Goal: Obtain resource: Download file/media

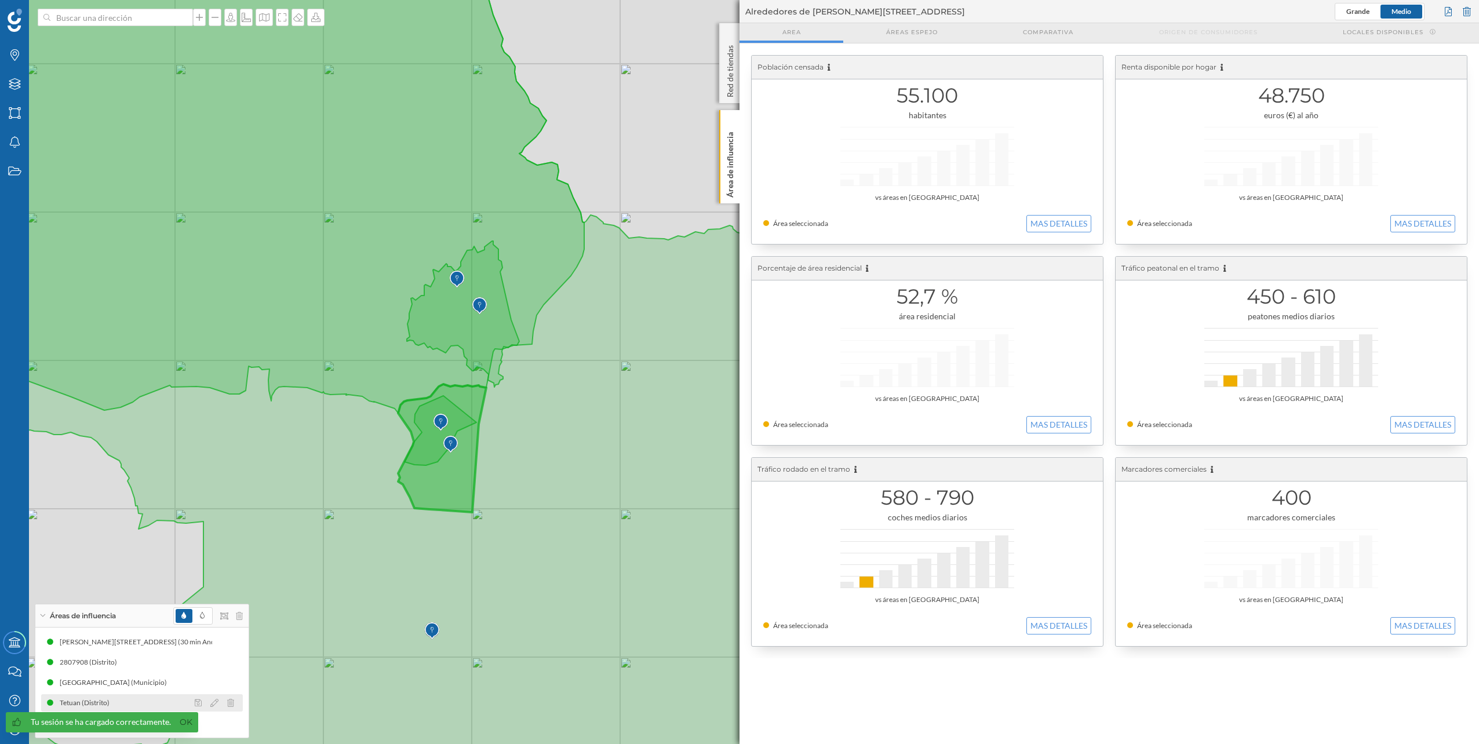
click at [103, 703] on div "Tetuan (Distrito)" at bounding box center [88, 703] width 56 height 12
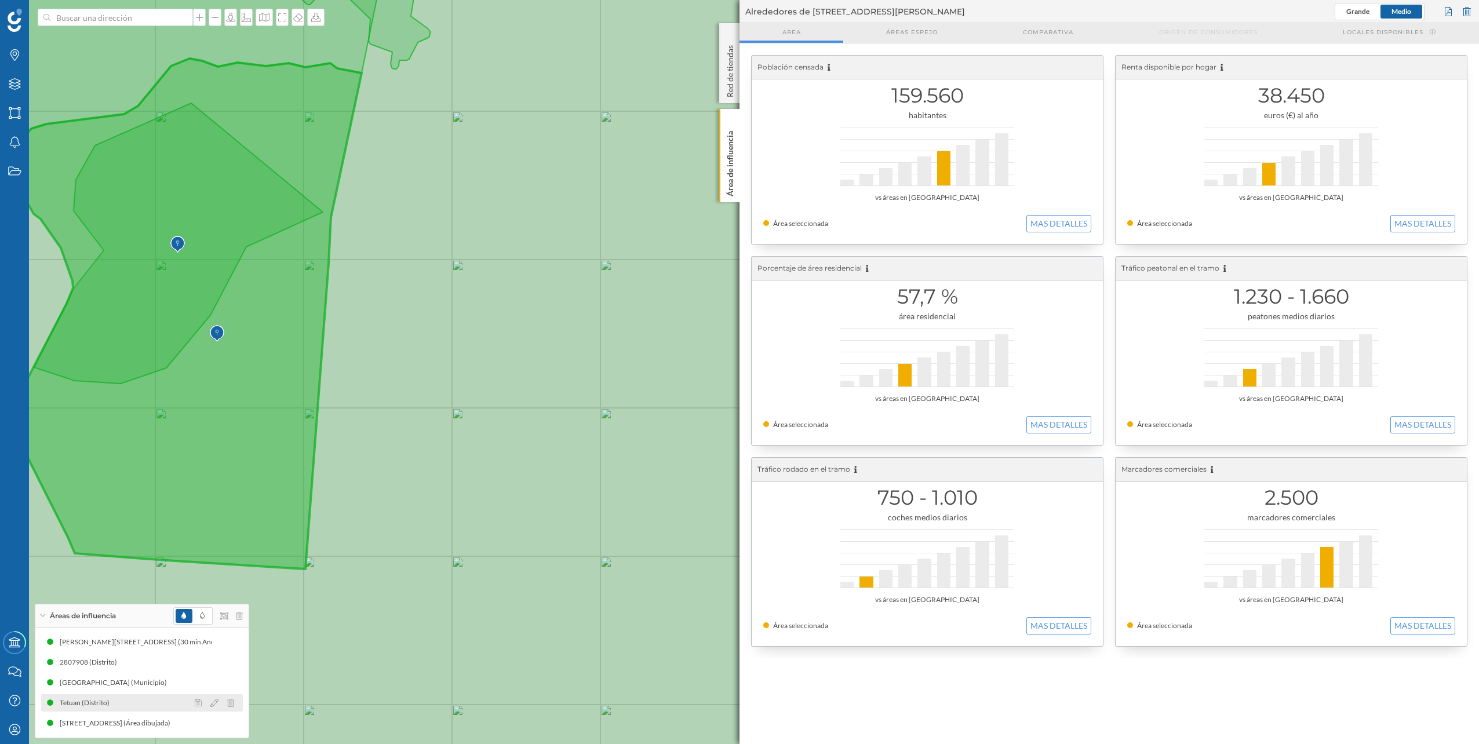
click at [106, 703] on div "Tetuan (Distrito)" at bounding box center [88, 703] width 56 height 12
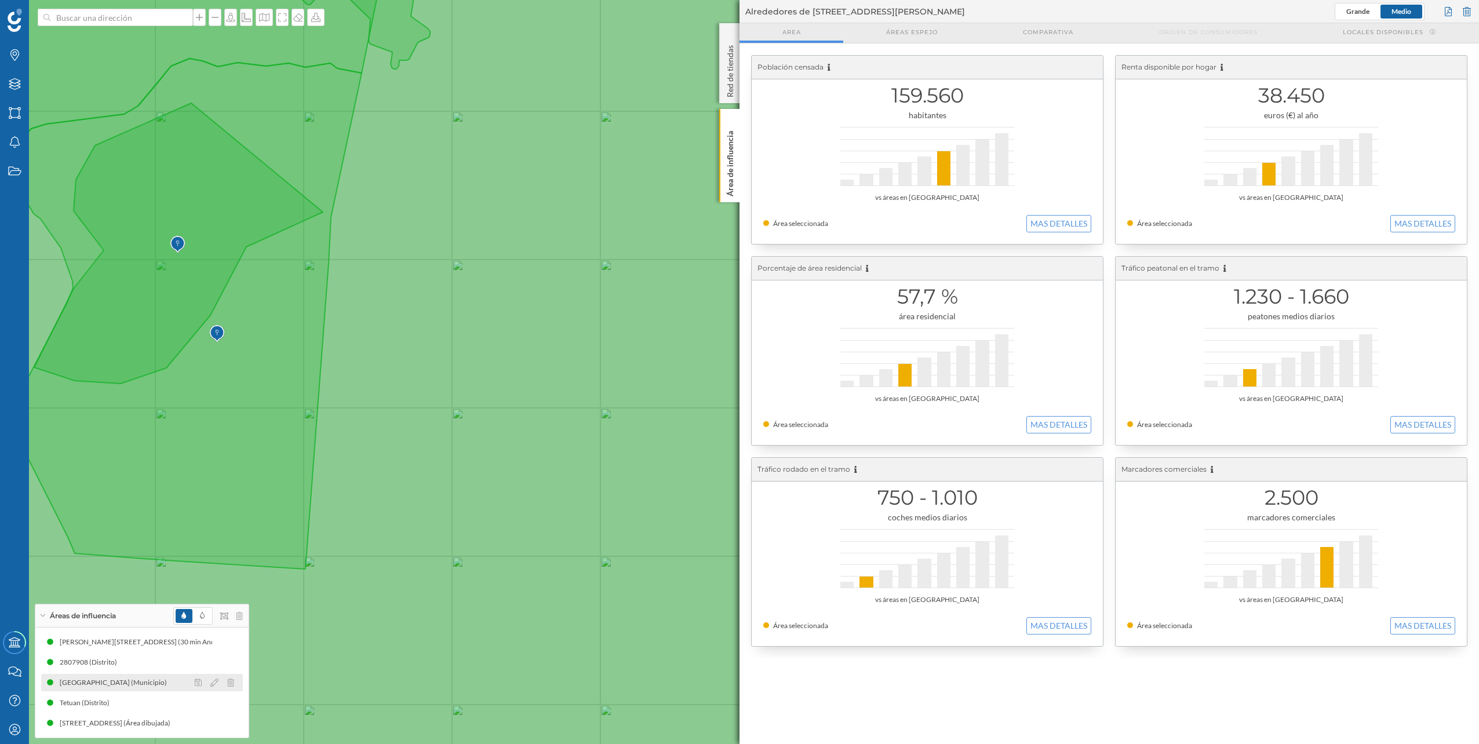
click at [127, 675] on div "[GEOGRAPHIC_DATA] (Municipio)" at bounding box center [142, 682] width 202 height 17
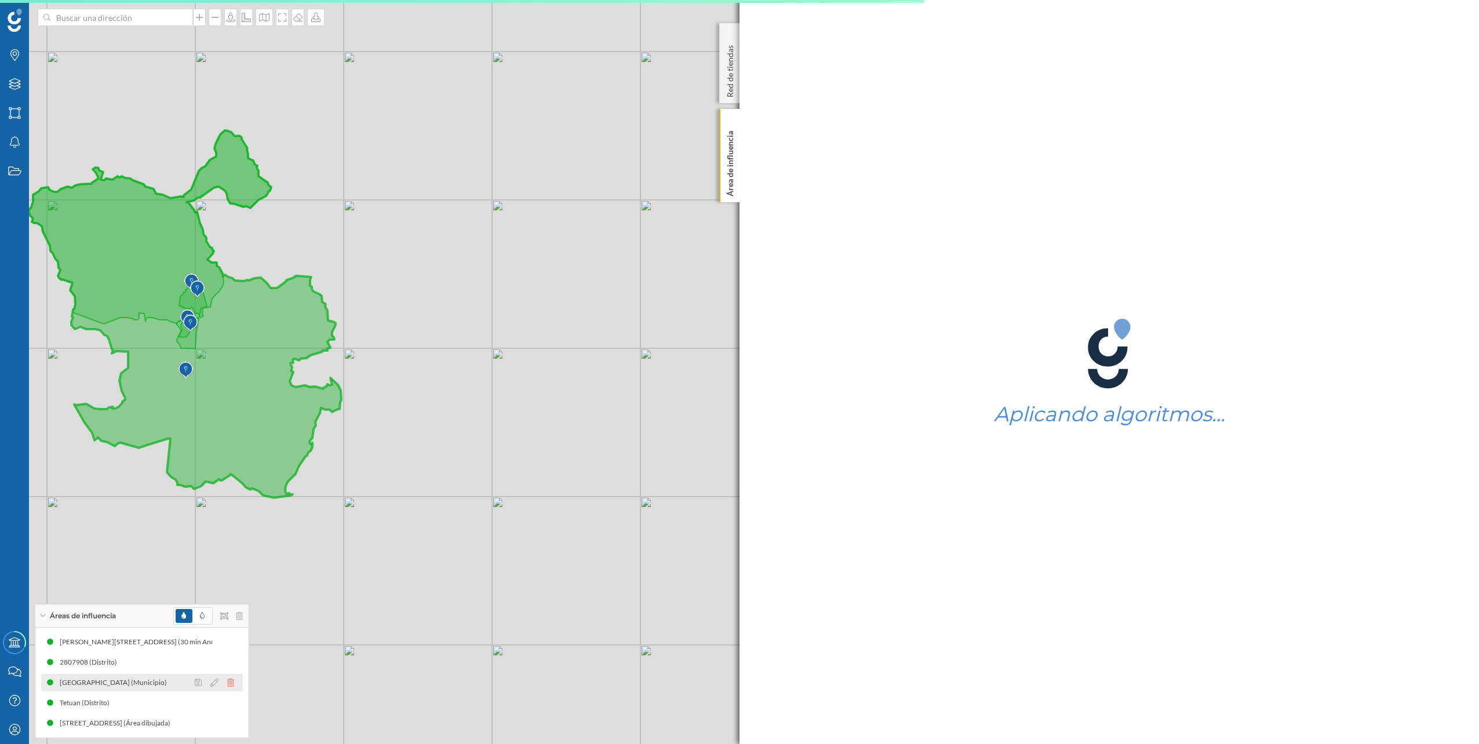
click at [231, 682] on icon at bounding box center [230, 683] width 7 height 8
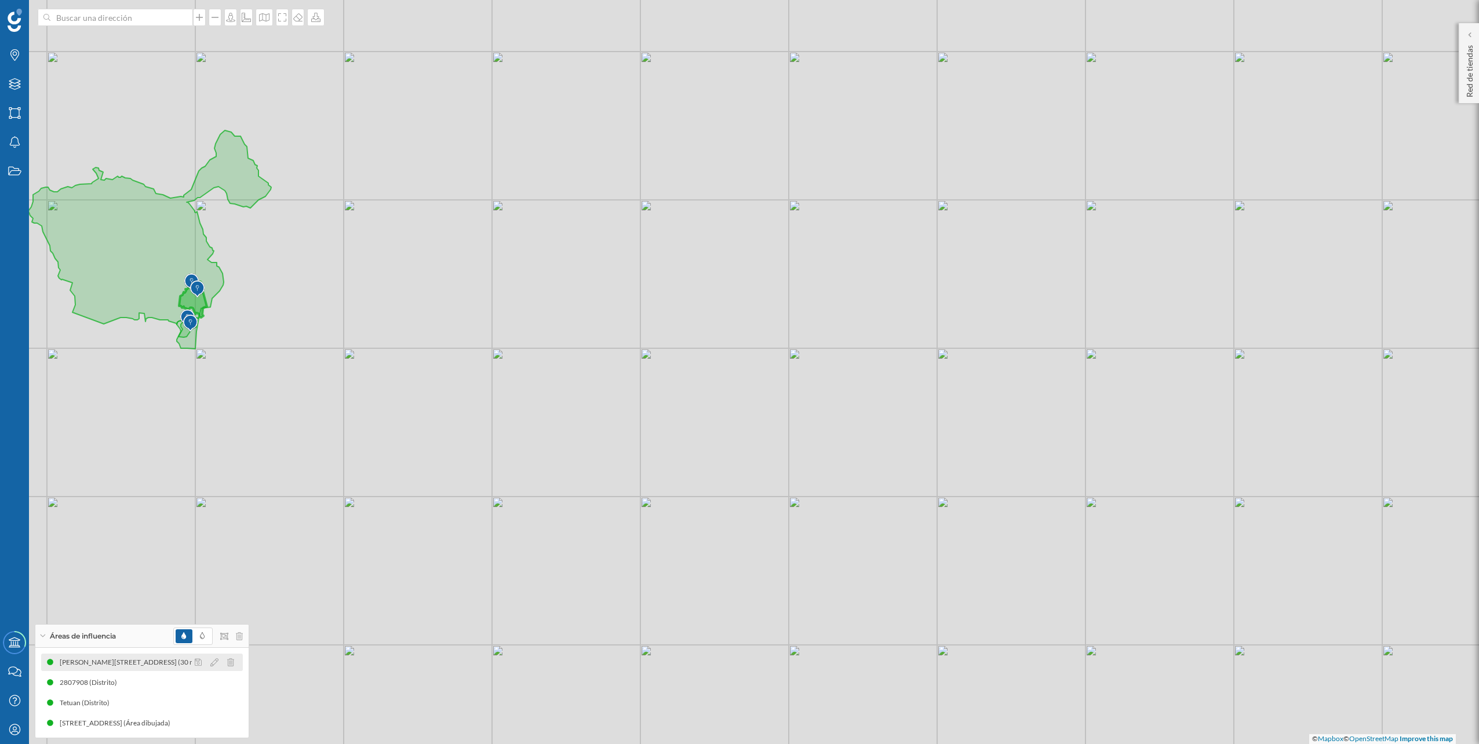
click at [206, 663] on div at bounding box center [218, 663] width 52 height 14
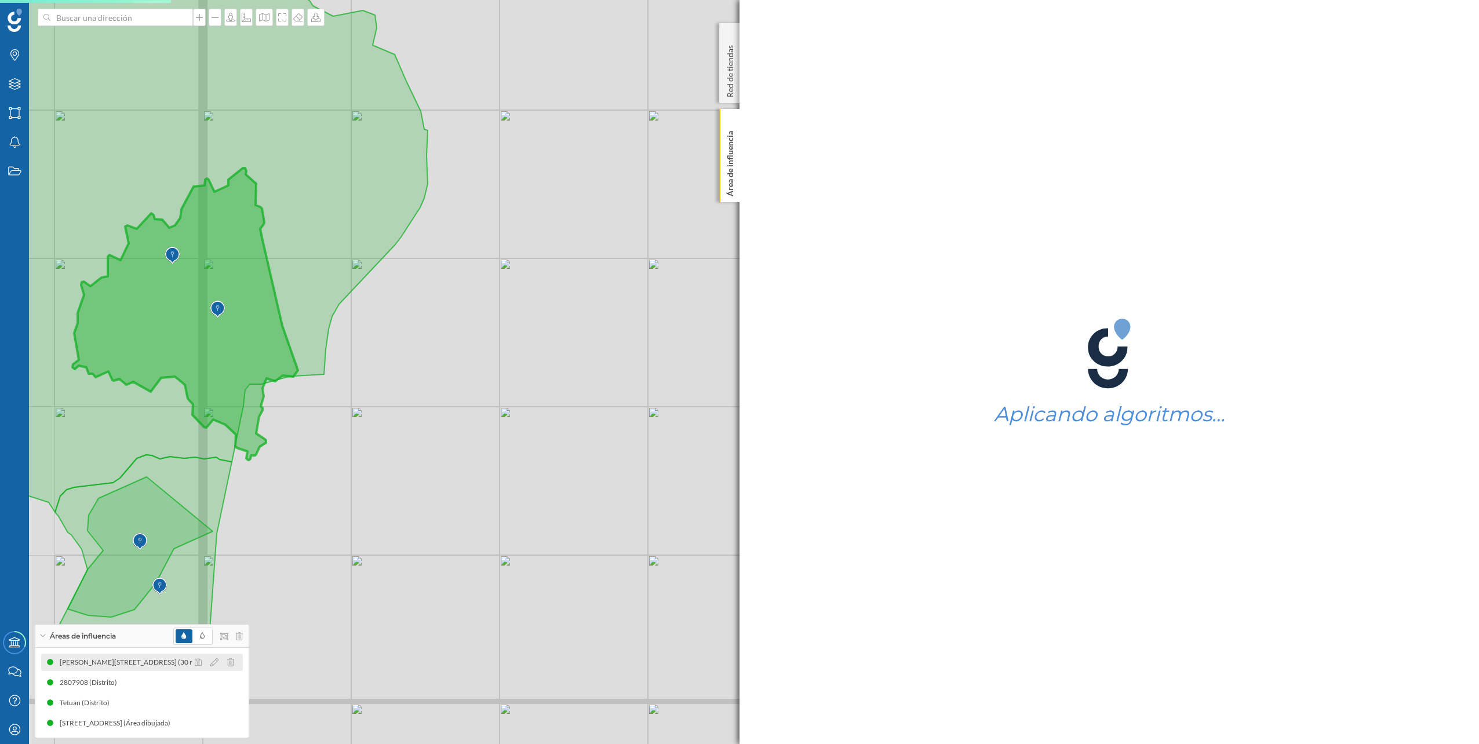
click at [180, 661] on div "[PERSON_NAME][STREET_ADDRESS] (30 min Andando)" at bounding box center [131, 663] width 174 height 12
click at [230, 661] on icon at bounding box center [230, 663] width 7 height 8
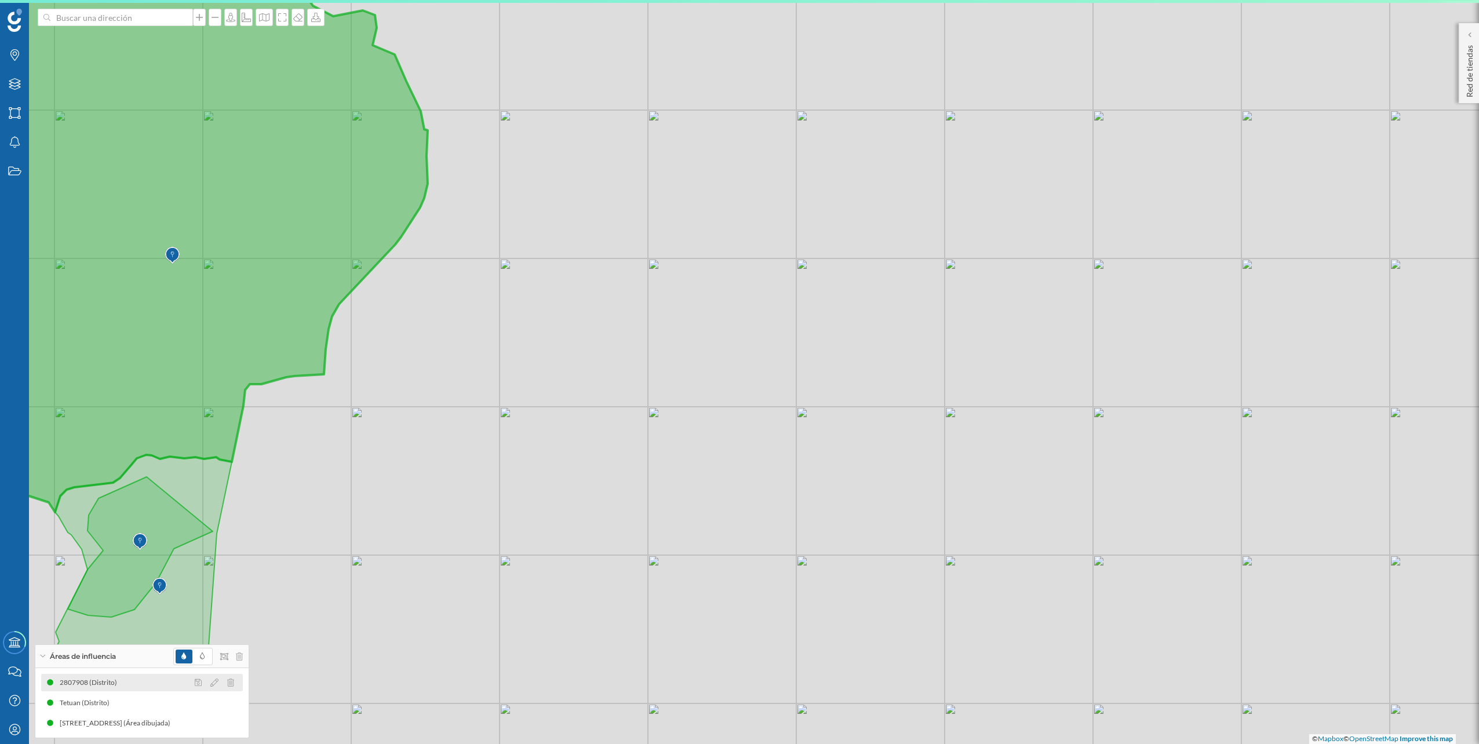
click at [110, 686] on div "2807908 (Distrito)" at bounding box center [91, 683] width 63 height 12
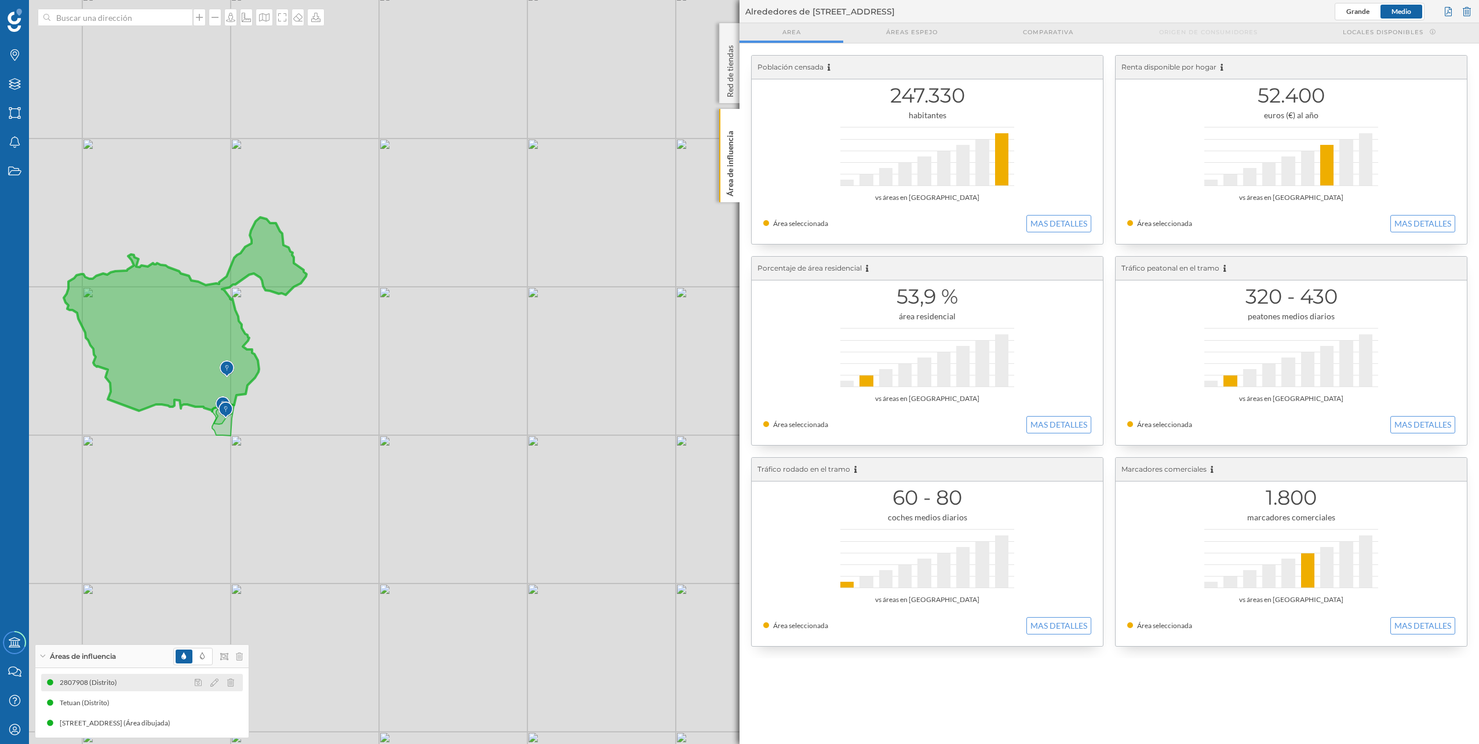
click at [234, 683] on div at bounding box center [218, 683] width 52 height 14
click at [231, 683] on icon at bounding box center [230, 683] width 7 height 8
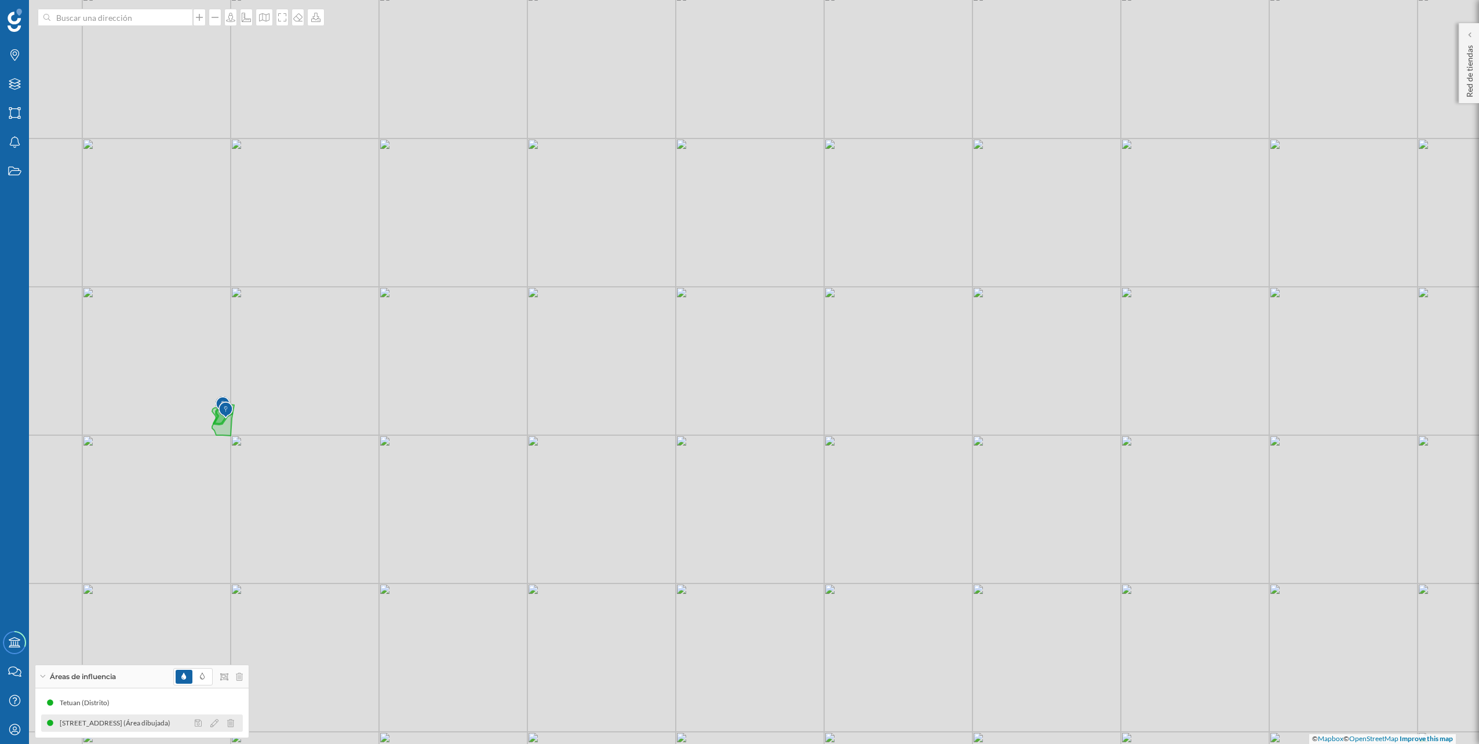
click at [140, 725] on div "[STREET_ADDRESS] (Área dibujada)" at bounding box center [118, 724] width 117 height 12
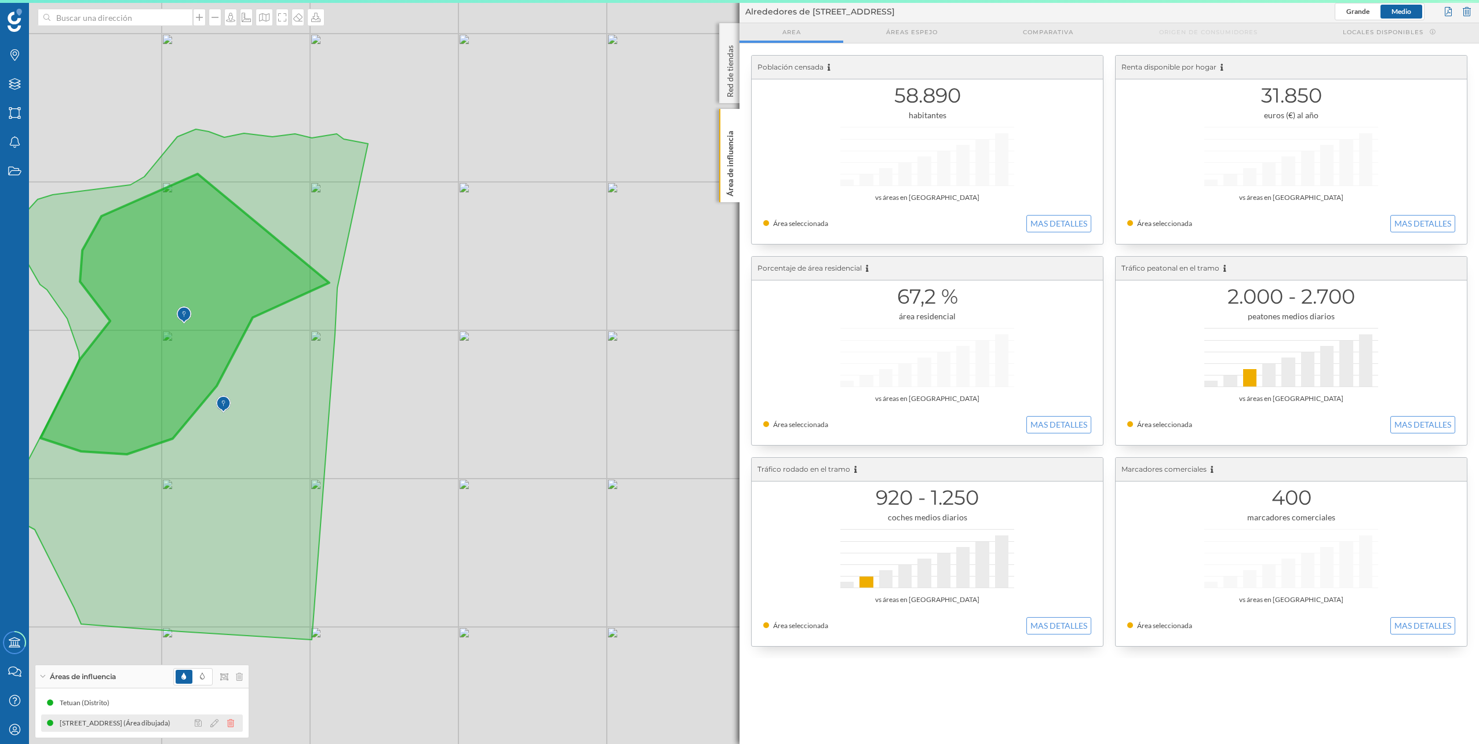
click at [231, 724] on icon at bounding box center [230, 723] width 7 height 8
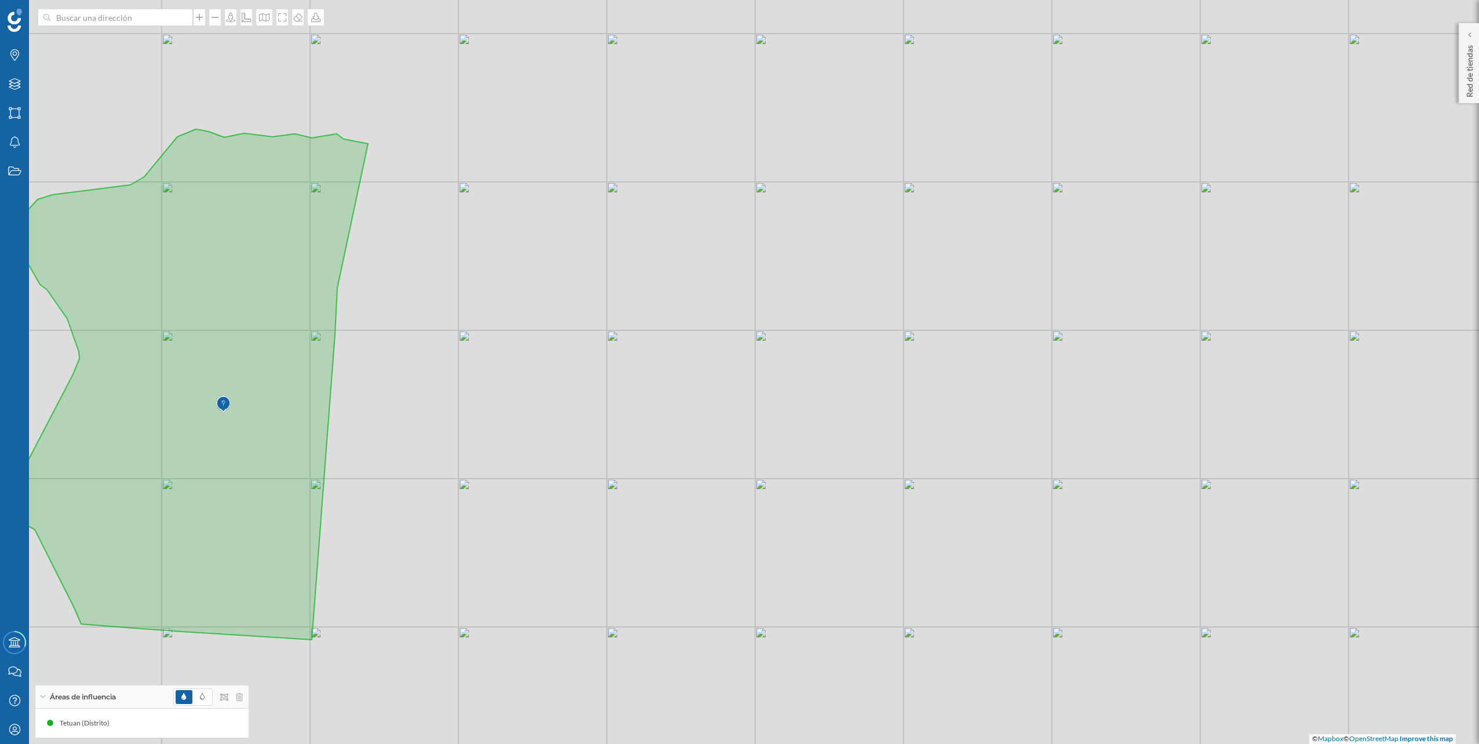
click at [236, 366] on icon at bounding box center [191, 384] width 354 height 511
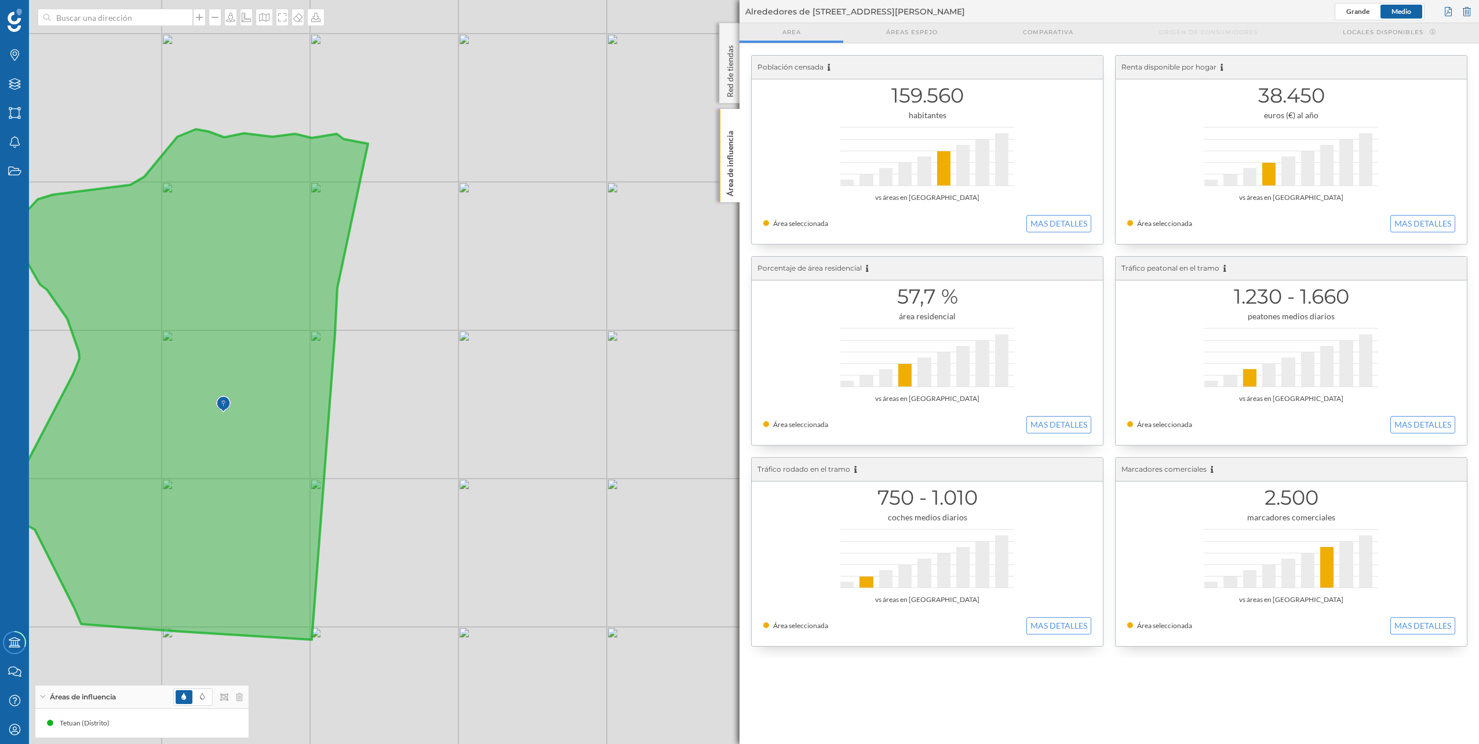
click at [655, 227] on div "© Mapbox © OpenStreetMap Improve this map" at bounding box center [739, 372] width 1479 height 744
click at [1076, 427] on button "MAS DETALLES" at bounding box center [1059, 424] width 65 height 17
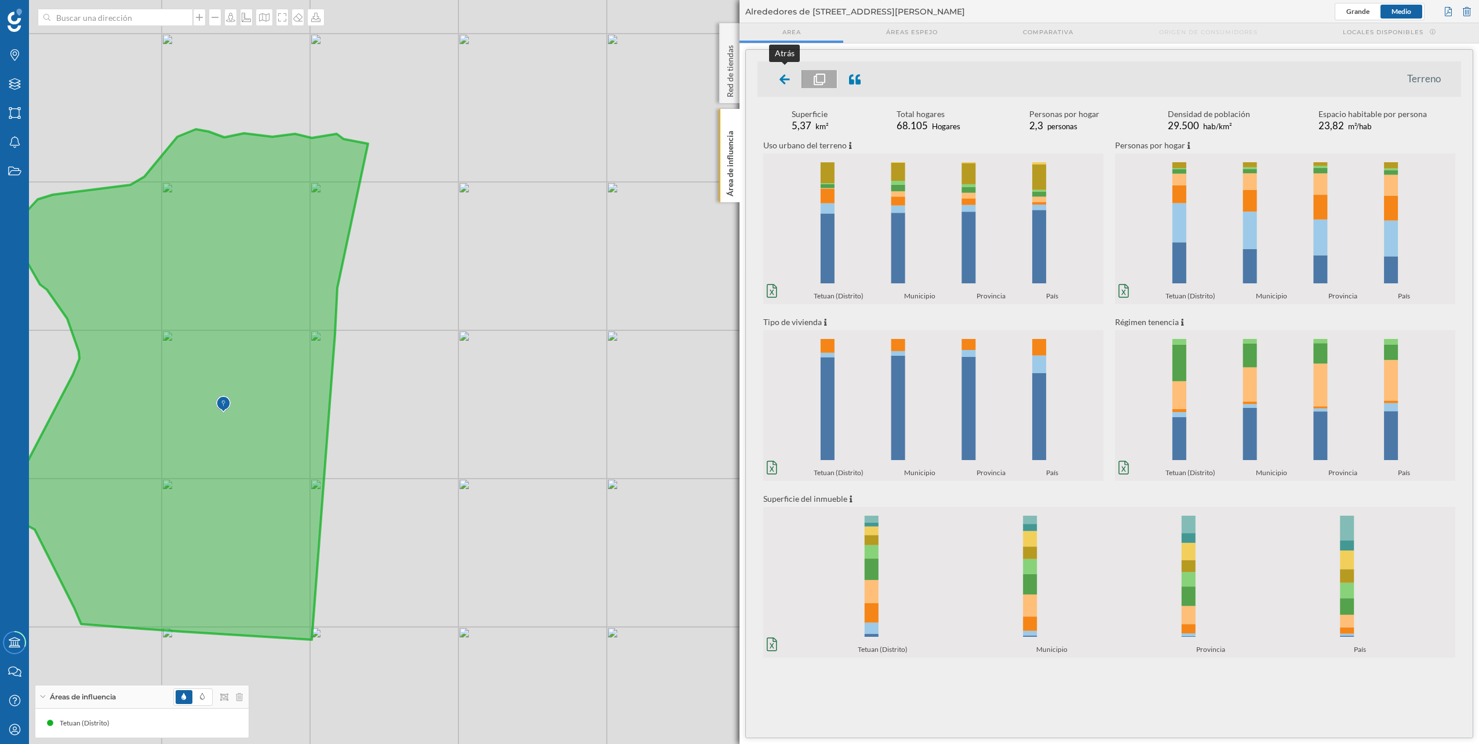
click at [783, 74] on icon at bounding box center [785, 80] width 10 height 12
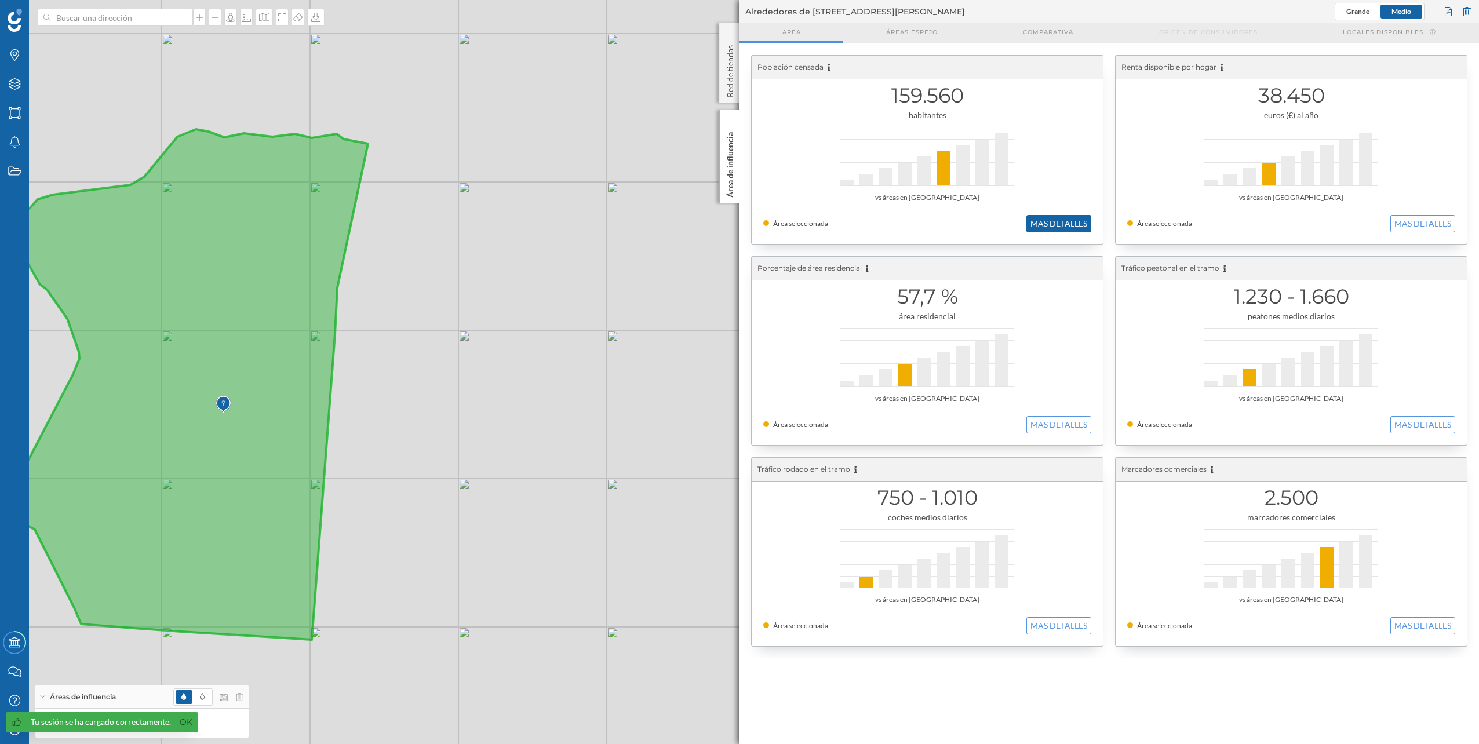
click at [1040, 220] on button "MAS DETALLES" at bounding box center [1059, 223] width 65 height 17
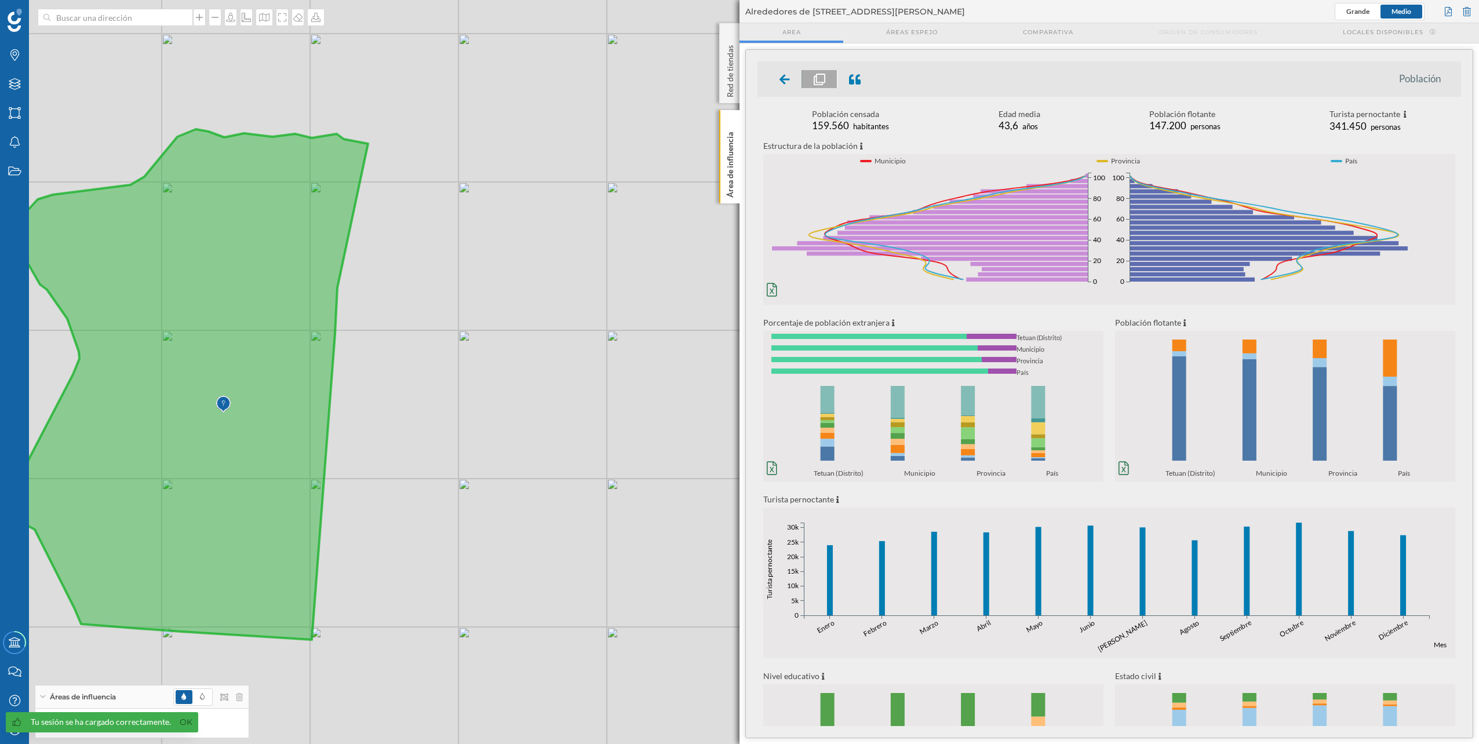
scroll to position [120, 0]
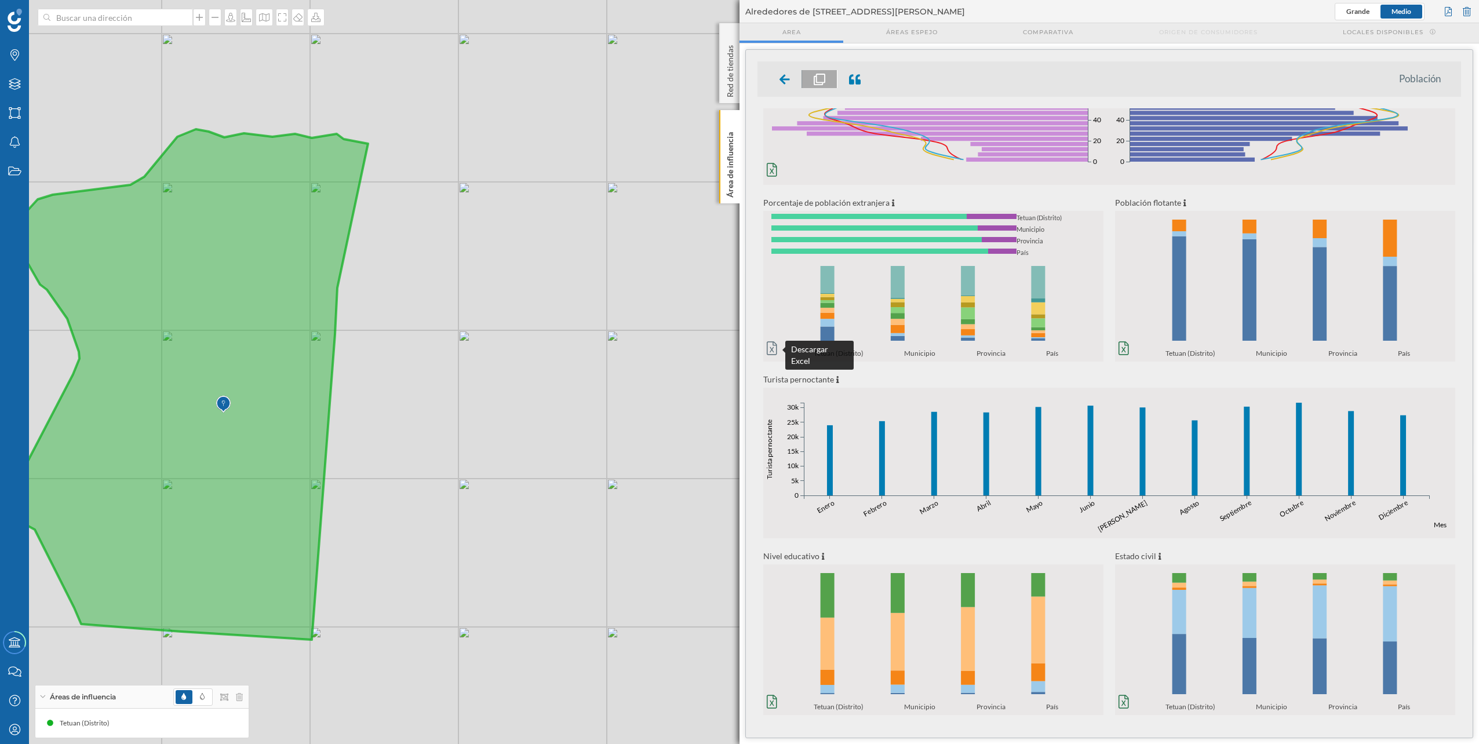
click at [770, 352] on icon at bounding box center [772, 348] width 10 height 13
click at [781, 83] on icon at bounding box center [785, 80] width 10 height 12
